Goal: Task Accomplishment & Management: Use online tool/utility

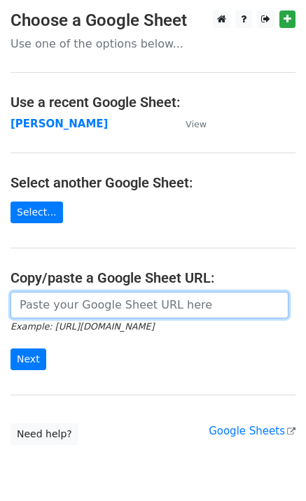
click at [41, 307] on input "url" at bounding box center [149, 305] width 278 height 27
paste input "[PERSON_NAME][EMAIL_ADDRESS][DOMAIN_NAME] [PERSON_NAME][EMAIL_ADDRESS][DOMAIN_N…"
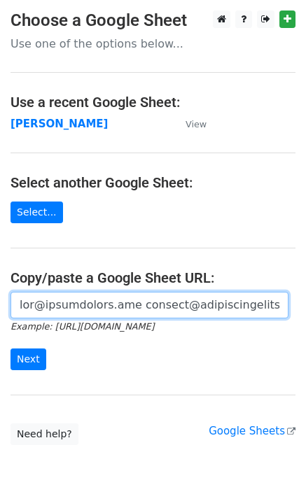
click at [57, 303] on input "url" at bounding box center [149, 305] width 278 height 27
paste input "[URL][DOMAIN_NAME]"
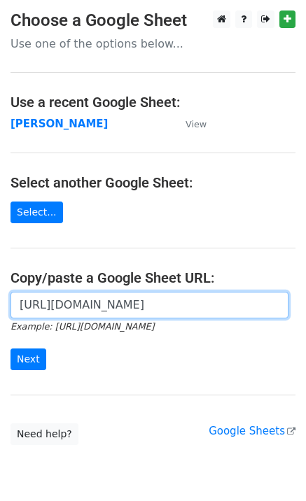
scroll to position [0, 317]
type input "[URL][DOMAIN_NAME]"
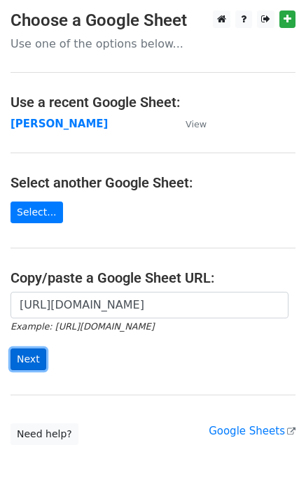
scroll to position [0, 0]
click at [22, 355] on input "Next" at bounding box center [28, 360] width 36 height 22
click at [26, 357] on input "Next" at bounding box center [28, 360] width 36 height 22
